Goal: Task Accomplishment & Management: Manage account settings

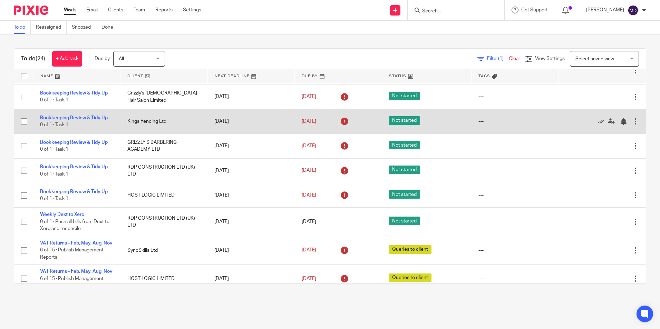
scroll to position [512, 0]
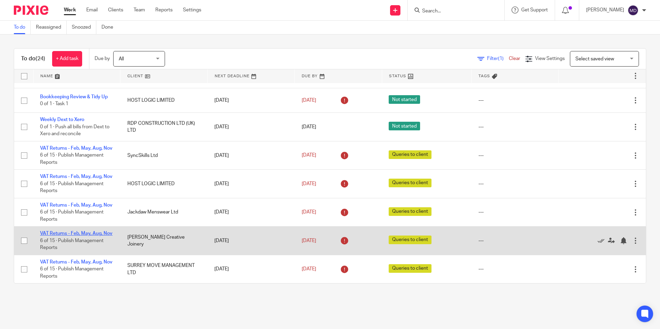
drag, startPoint x: 71, startPoint y: 218, endPoint x: 52, endPoint y: 217, distance: 18.3
click at [52, 227] on td "VAT Returns - Feb, May, Aug, Nov 6 of 15 · Publish Management Reports" at bounding box center [76, 241] width 87 height 28
click at [53, 231] on link "VAT Returns - Feb, May, Aug, Nov" at bounding box center [76, 233] width 73 height 5
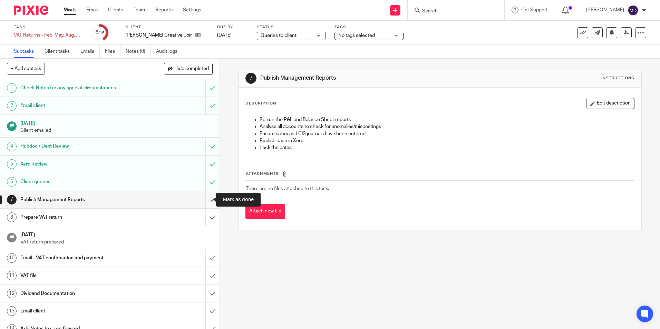
click at [205, 202] on input "submit" at bounding box center [110, 199] width 220 height 17
click at [205, 221] on input "submit" at bounding box center [110, 217] width 220 height 17
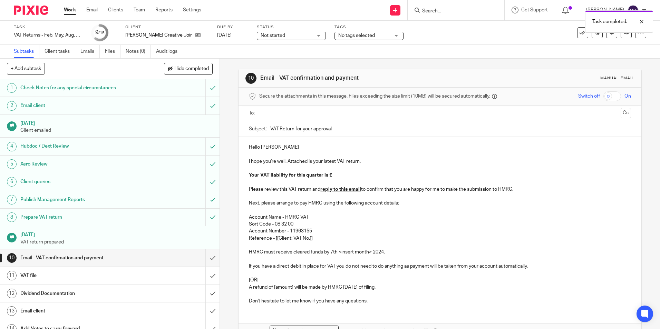
click at [282, 37] on span "Not started" at bounding box center [287, 35] width 52 height 7
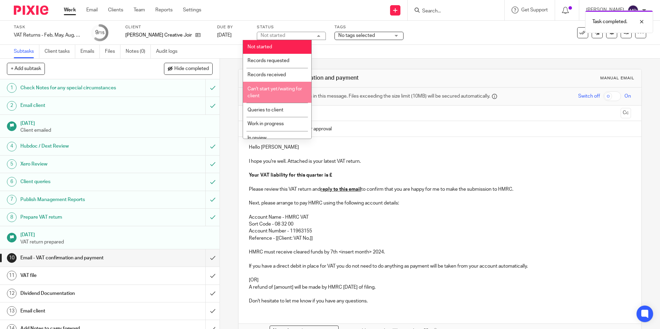
scroll to position [35, 0]
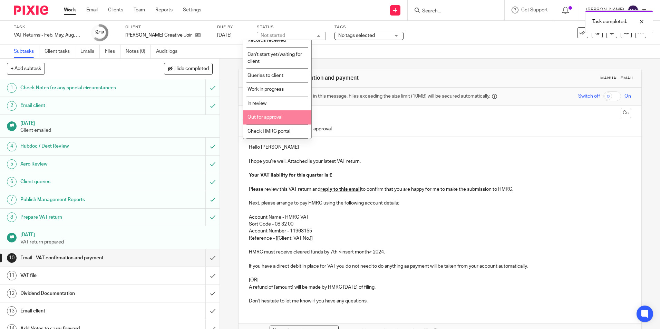
click at [265, 104] on span "In review" at bounding box center [257, 103] width 19 height 5
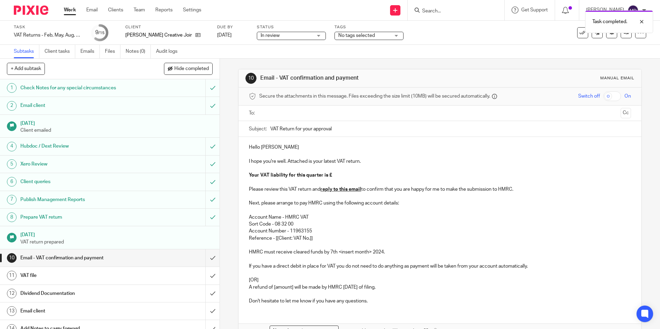
click at [411, 72] on div "10 Email - VAT confirmation and payment Manual email" at bounding box center [440, 78] width 403 height 18
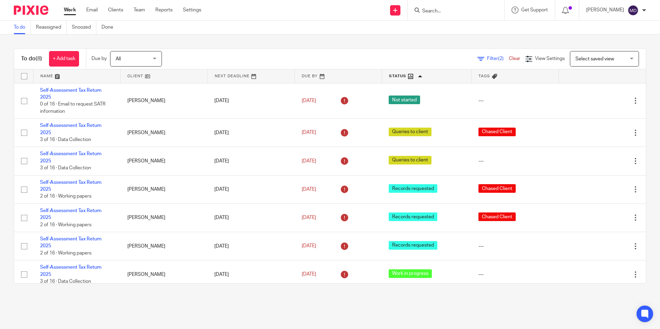
click at [641, 140] on div "To do (8) + Add task Due by All All Today Tomorrow This week Next week This mon…" at bounding box center [330, 166] width 660 height 263
click at [345, 314] on main "To do Reassigned Snoozed Done To do (8) + Add task Due by All All Today Tomorro…" at bounding box center [330, 164] width 660 height 329
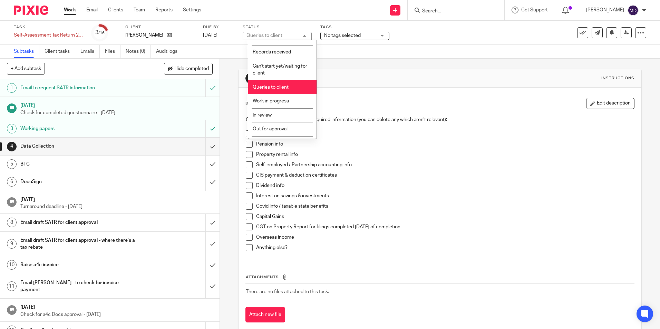
scroll to position [35, 0]
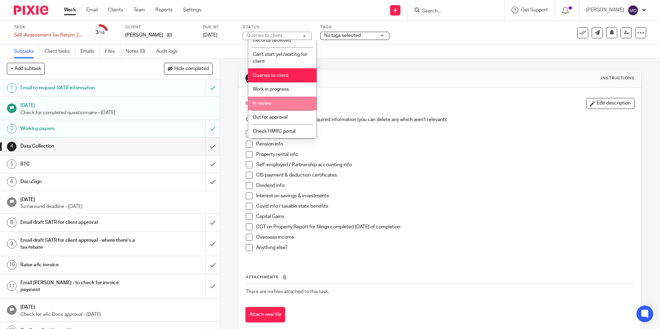
click at [278, 106] on li "In review" at bounding box center [282, 104] width 68 height 14
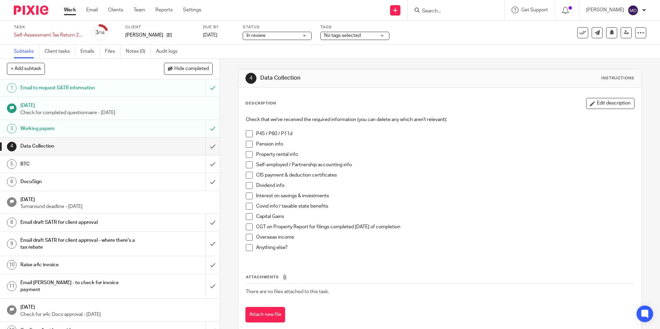
click at [374, 136] on p "P45 / P60 / P11d" at bounding box center [445, 134] width 378 height 7
drag, startPoint x: 206, startPoint y: 146, endPoint x: 204, endPoint y: 162, distance: 15.7
click at [206, 146] on input "submit" at bounding box center [110, 146] width 220 height 17
click at [203, 165] on input "submit" at bounding box center [110, 164] width 220 height 17
